Goal: Task Accomplishment & Management: Use online tool/utility

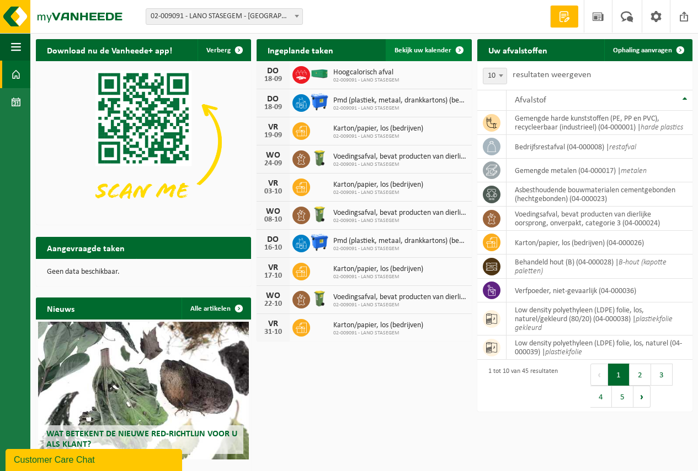
click at [417, 49] on span "Bekijk uw kalender" at bounding box center [422, 50] width 57 height 7
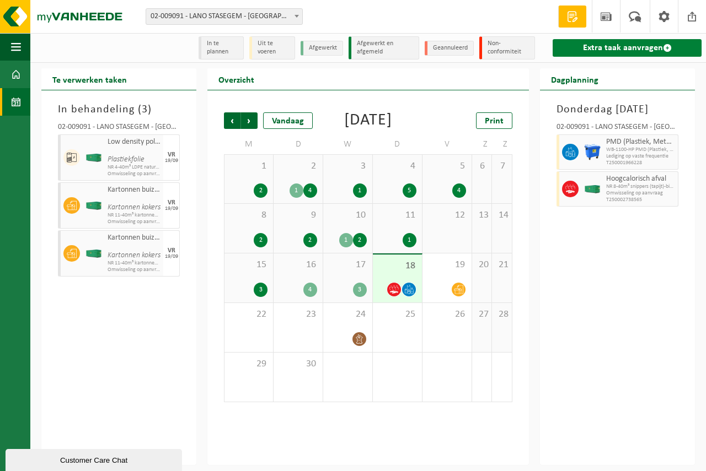
click at [588, 45] on link "Extra taak aanvragen" at bounding box center [627, 48] width 149 height 18
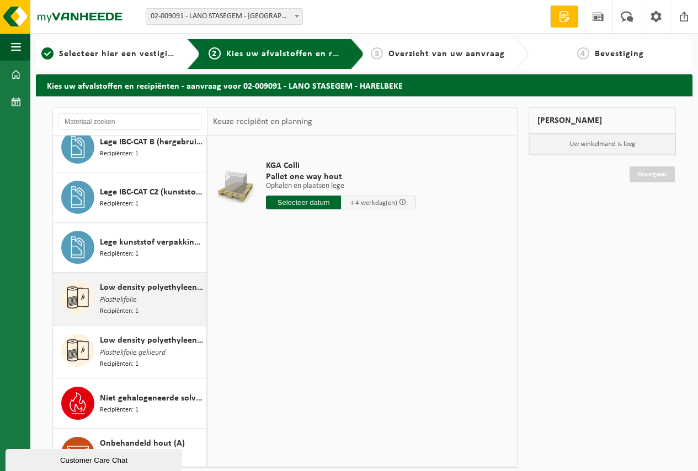
scroll to position [1158, 0]
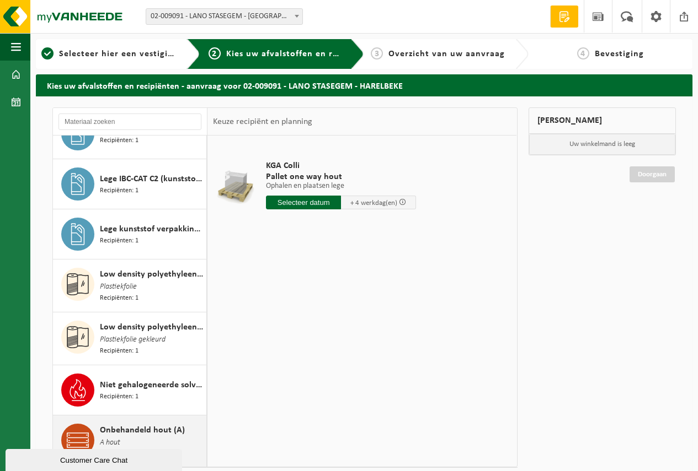
click at [120, 424] on span "Onbehandeld hout (A)" at bounding box center [142, 430] width 85 height 13
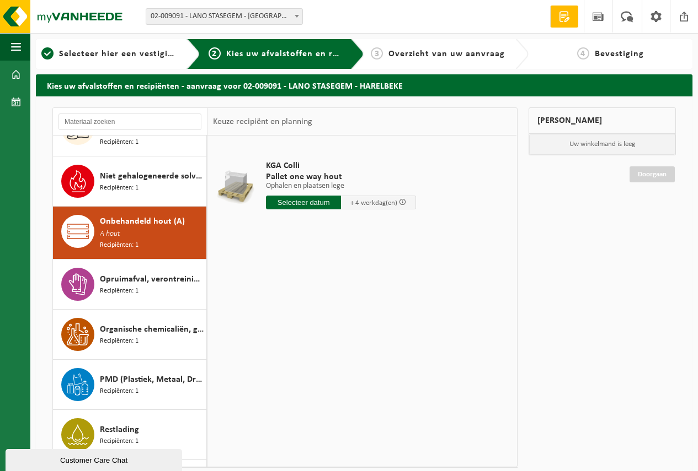
scroll to position [1418, 0]
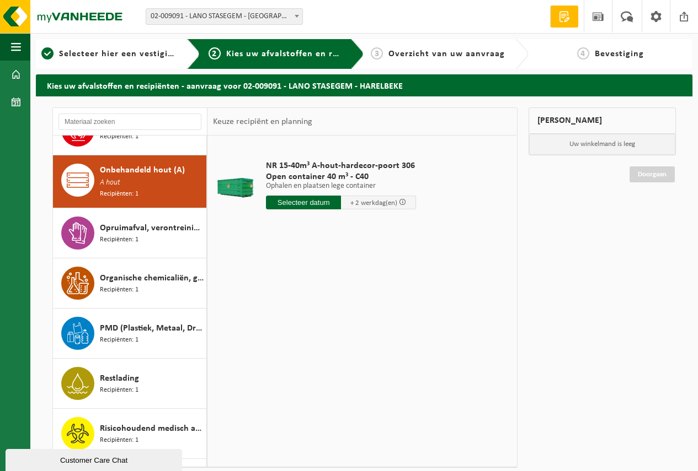
click at [305, 200] on input "text" at bounding box center [303, 203] width 75 height 14
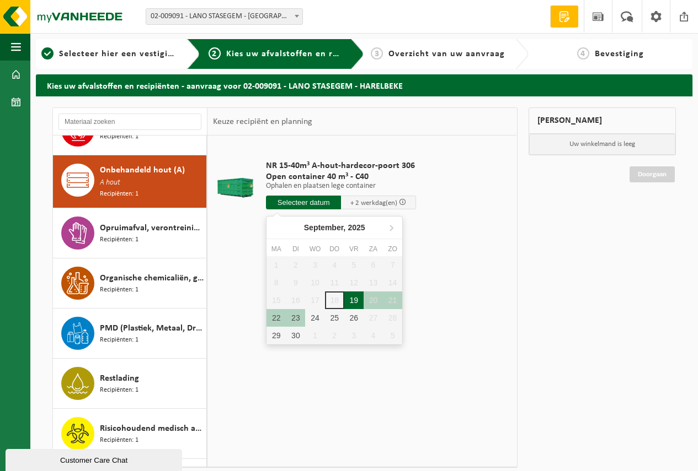
click at [351, 298] on div "19" at bounding box center [353, 301] width 19 height 18
type input "Van 2025-09-19"
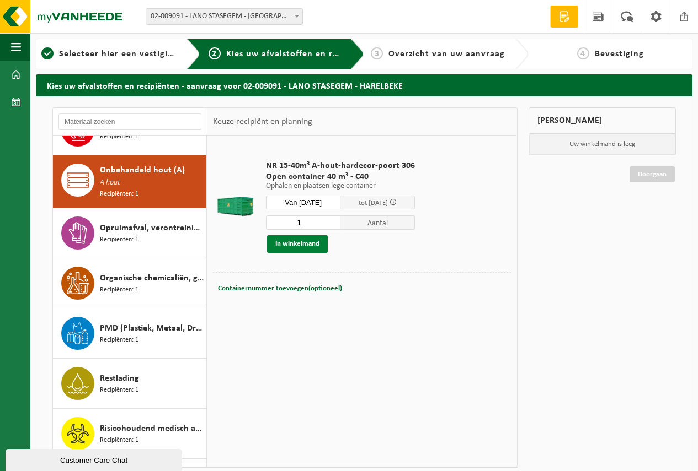
click at [292, 241] on button "In winkelmand" at bounding box center [297, 244] width 61 height 18
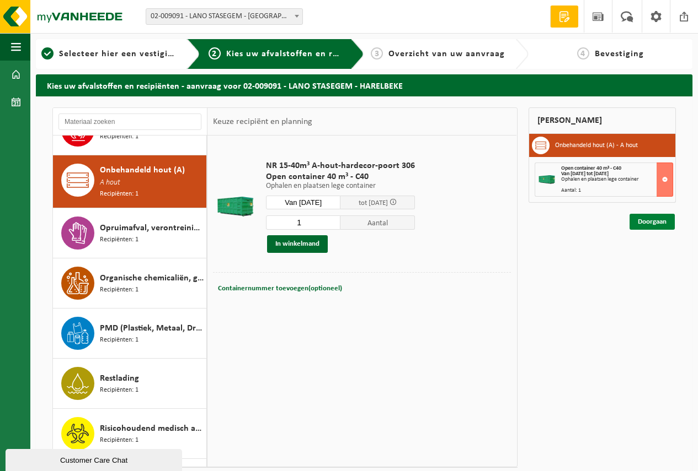
click at [653, 220] on link "Doorgaan" at bounding box center [651, 222] width 45 height 16
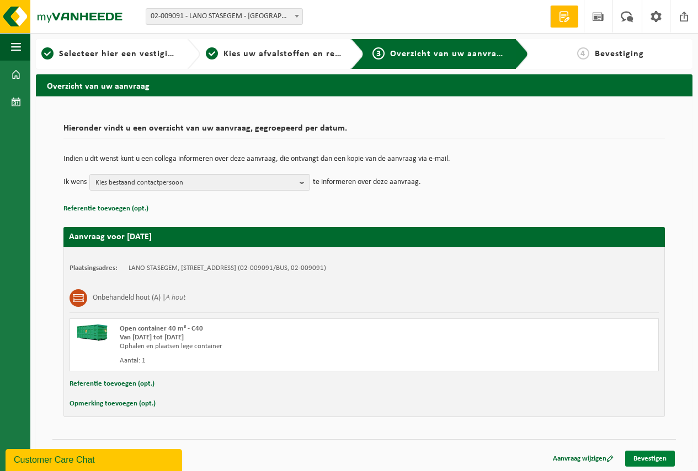
click at [645, 459] on link "Bevestigen" at bounding box center [650, 459] width 50 height 16
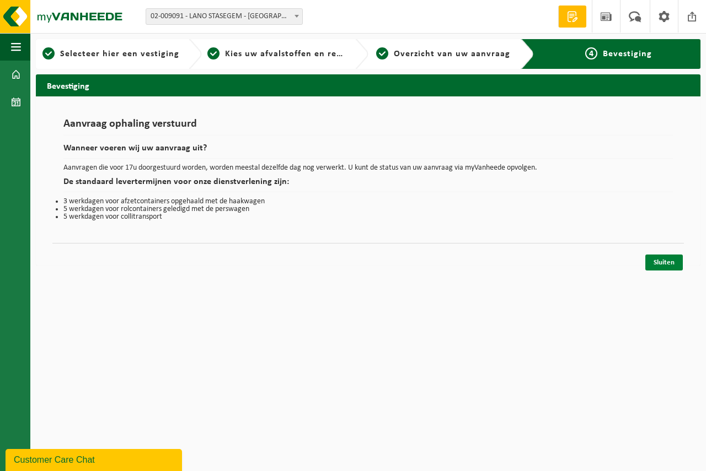
click at [661, 261] on link "Sluiten" at bounding box center [663, 263] width 37 height 16
